Goal: Task Accomplishment & Management: Manage account settings

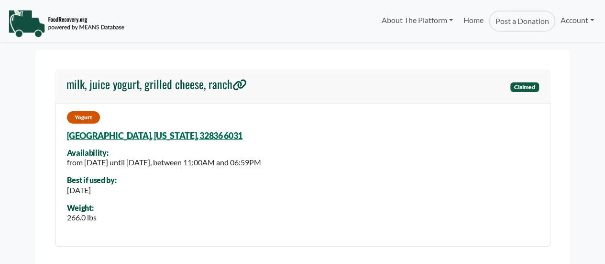
select select "Language Translate Widget"
click at [472, 21] on link "Home" at bounding box center [473, 21] width 31 height 21
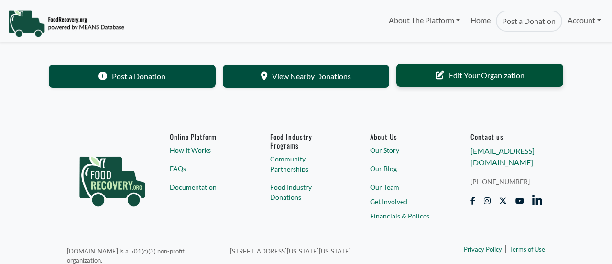
select select "Language Translate Widget"
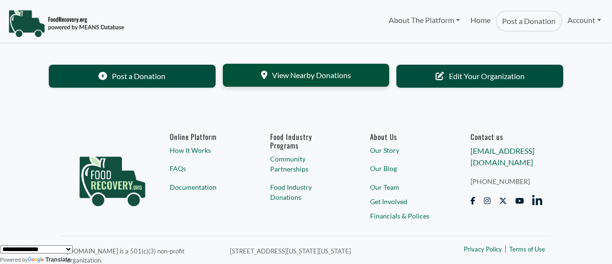
click at [279, 74] on link "View Nearby Donations" at bounding box center [306, 75] width 167 height 23
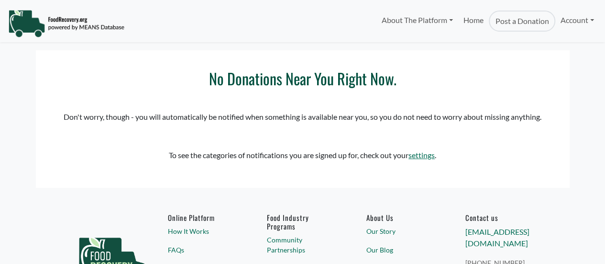
select select "Language Translate Widget"
click at [425, 158] on link "settings" at bounding box center [422, 154] width 26 height 9
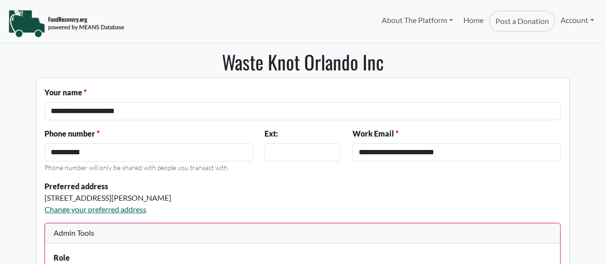
select select "Language Translate Widget"
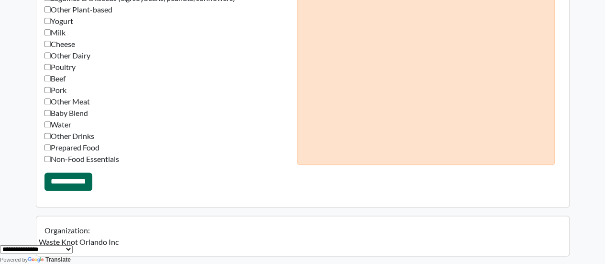
scroll to position [478, 0]
